Goal: Browse casually

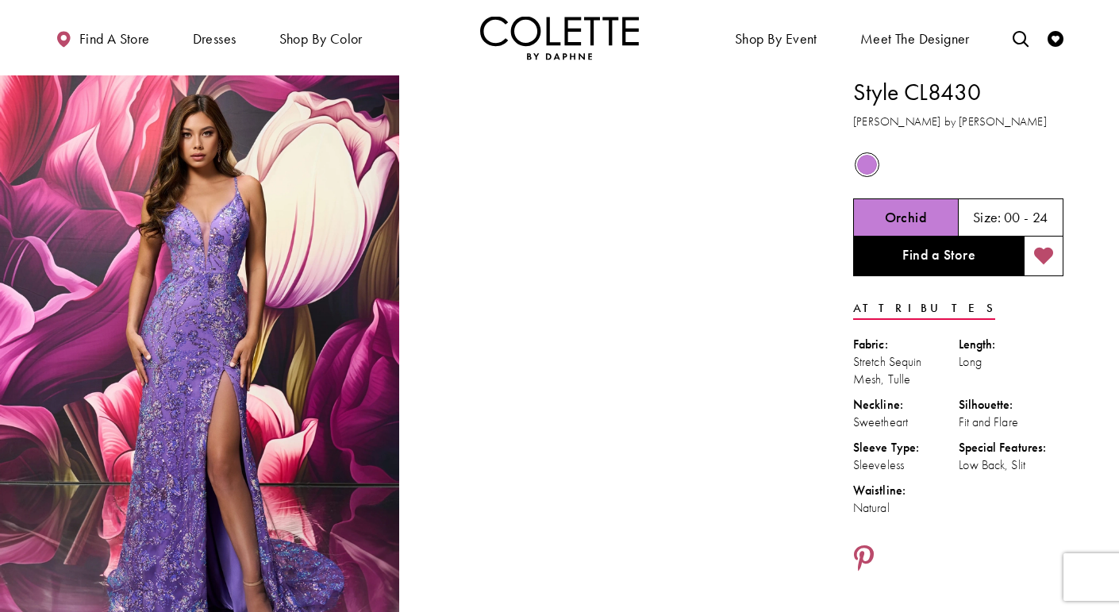
click at [1047, 247] on icon "Add to wishlist" at bounding box center [1044, 256] width 20 height 19
click at [1039, 255] on icon "Add to wishlist" at bounding box center [1044, 256] width 20 height 19
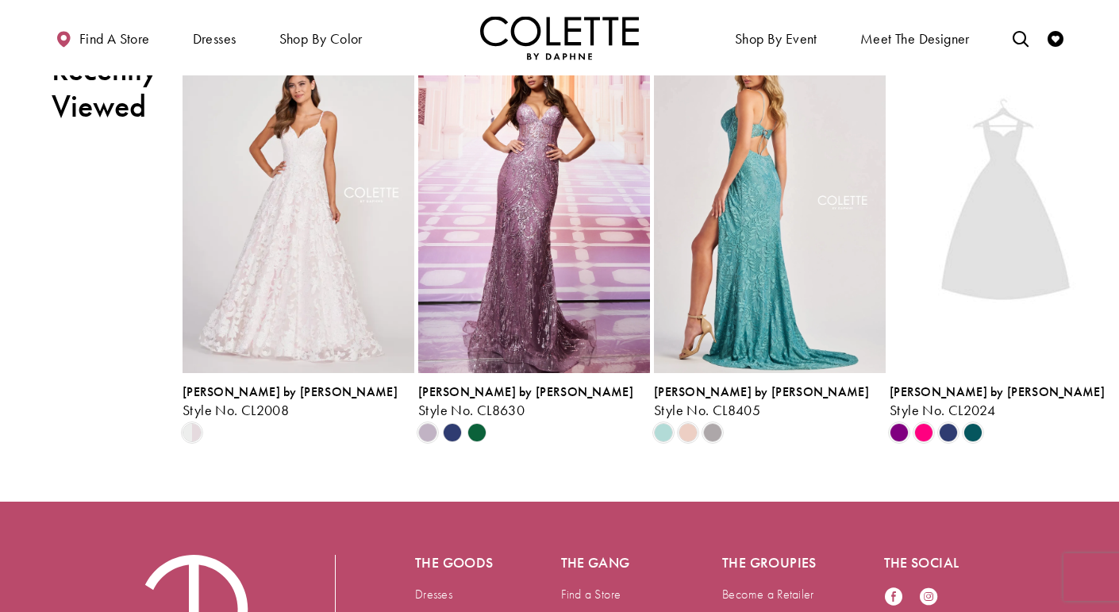
scroll to position [1929, 0]
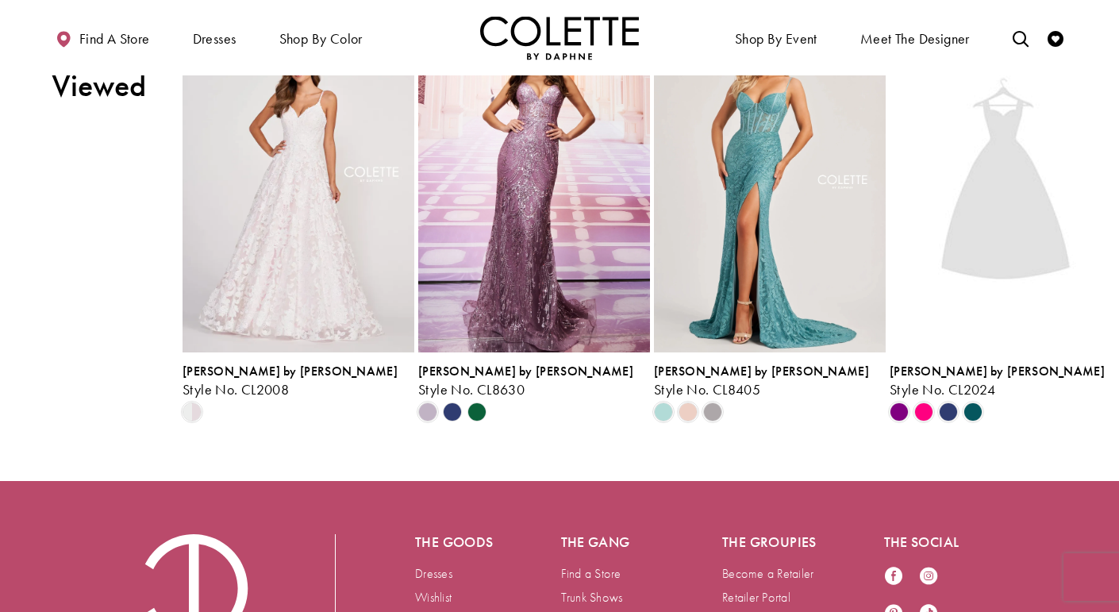
click at [1007, 321] on img "Visit Colette by Daphne Style No. CL2024 Page" at bounding box center [1005, 183] width 232 height 337
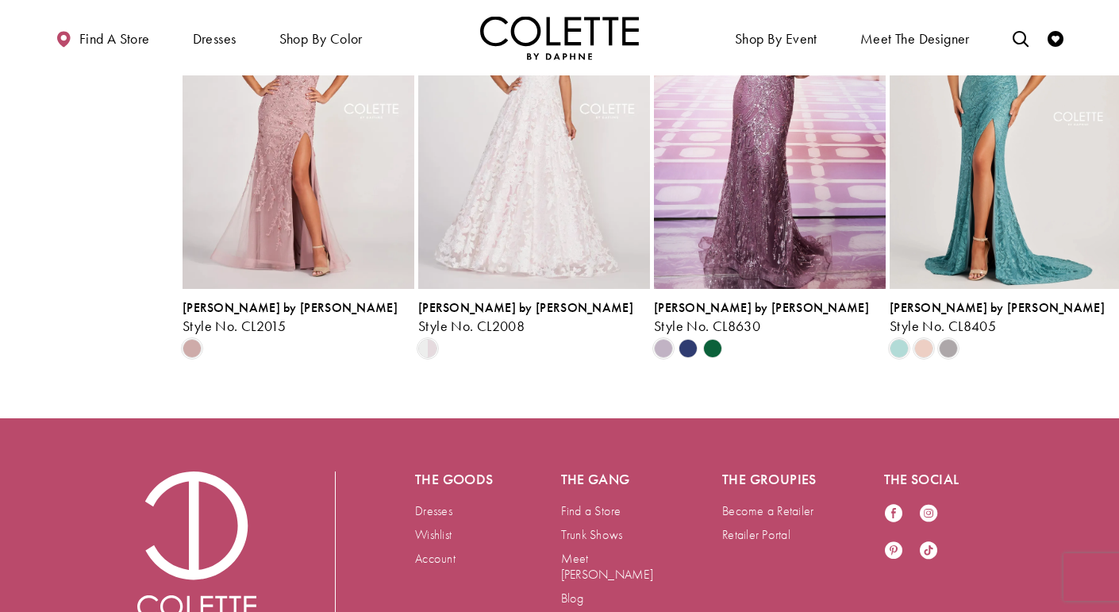
scroll to position [3817, 0]
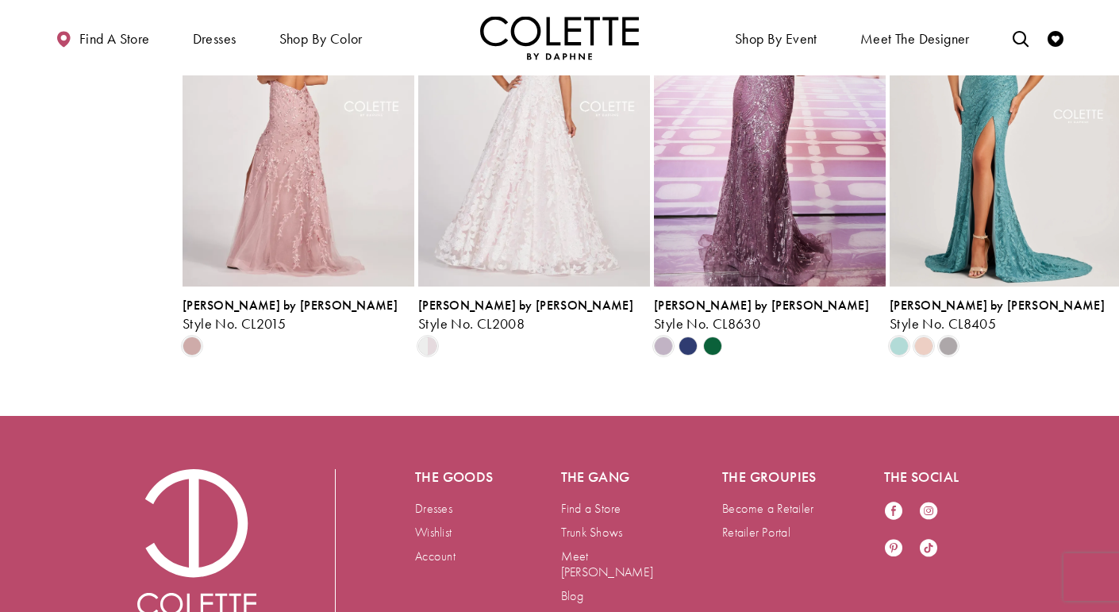
click at [279, 287] on img "Visit Colette by Daphne Style No. CL2015 Page" at bounding box center [298, 118] width 232 height 337
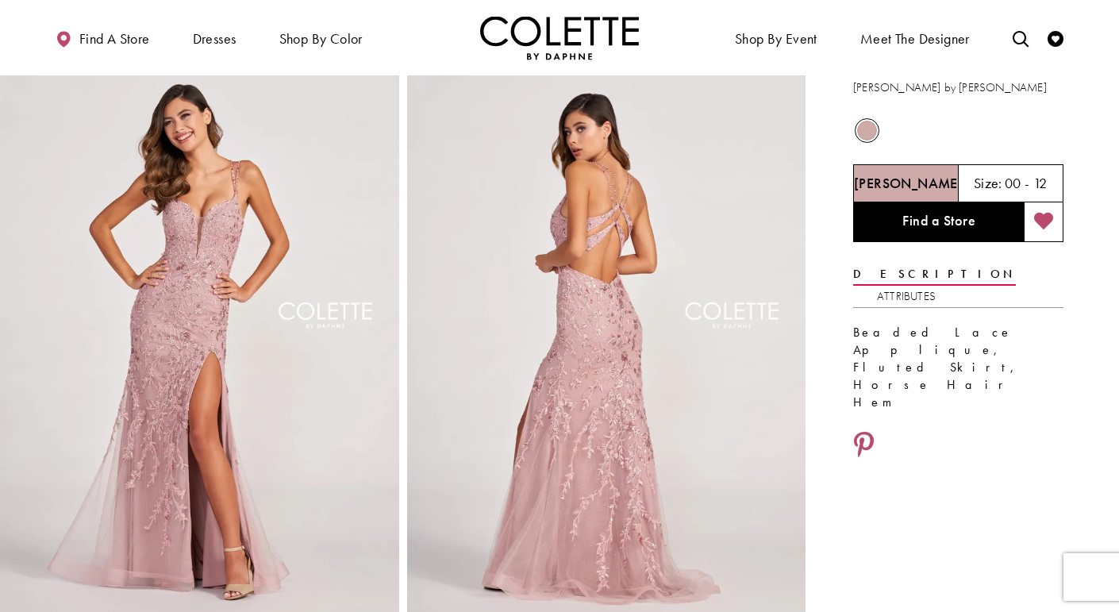
scroll to position [35, 0]
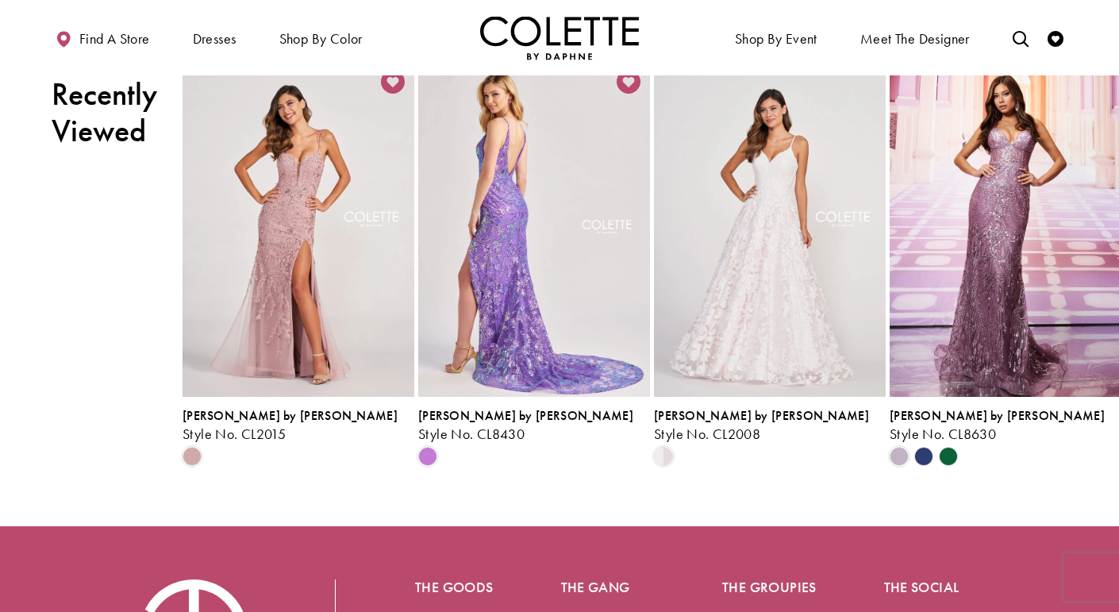
click at [548, 211] on img "Visit Colette by Daphne Style No. CL8430 Page" at bounding box center [534, 228] width 232 height 337
